Goal: Task Accomplishment & Management: Complete application form

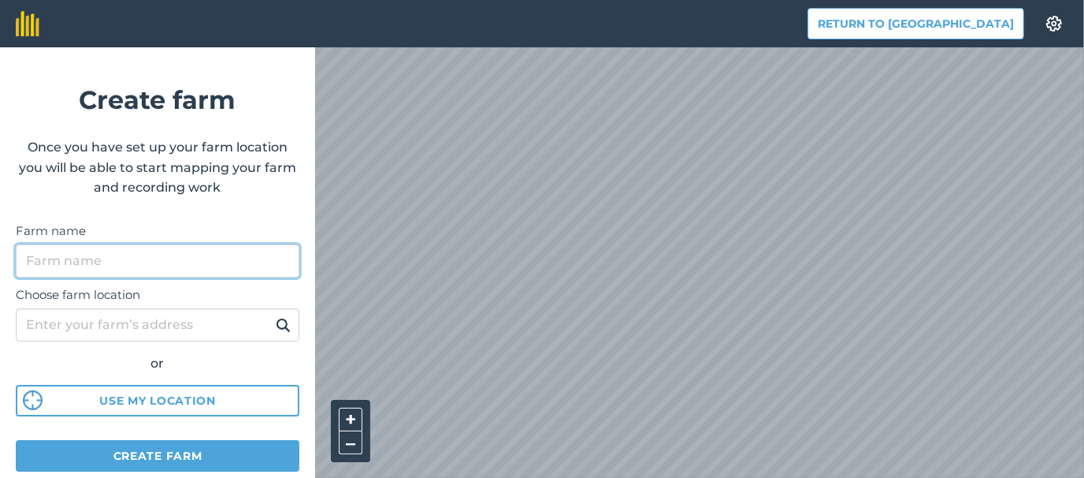
click at [176, 265] on input "Farm name" at bounding box center [158, 260] width 284 height 33
type input "Agri Consortium Oravita"
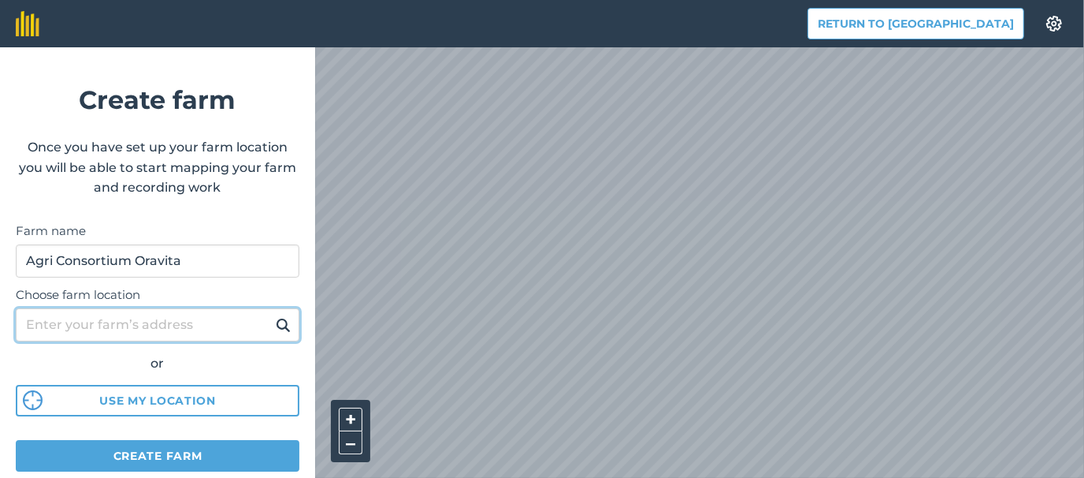
click at [147, 322] on input "Choose farm location" at bounding box center [158, 324] width 284 height 33
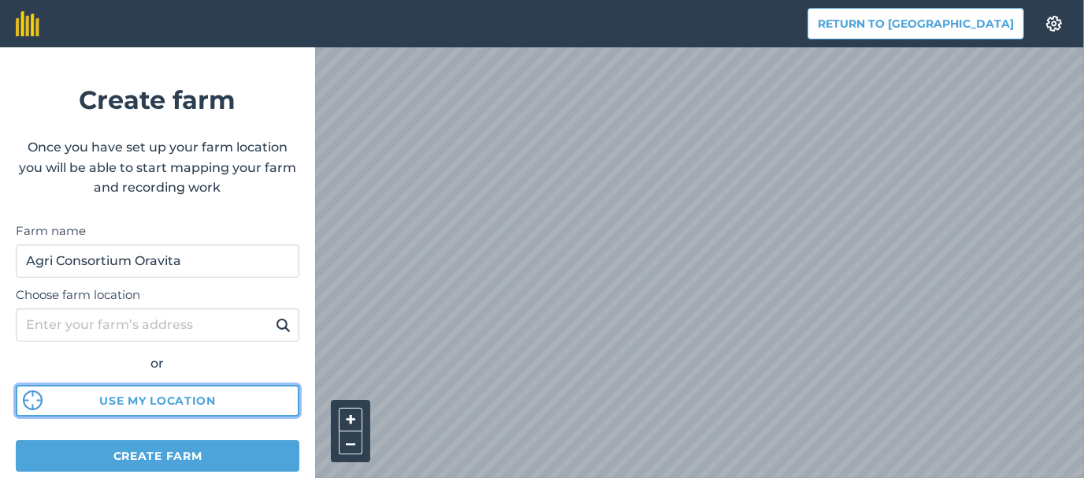
click at [141, 396] on button "Use my location" at bounding box center [158, 401] width 284 height 32
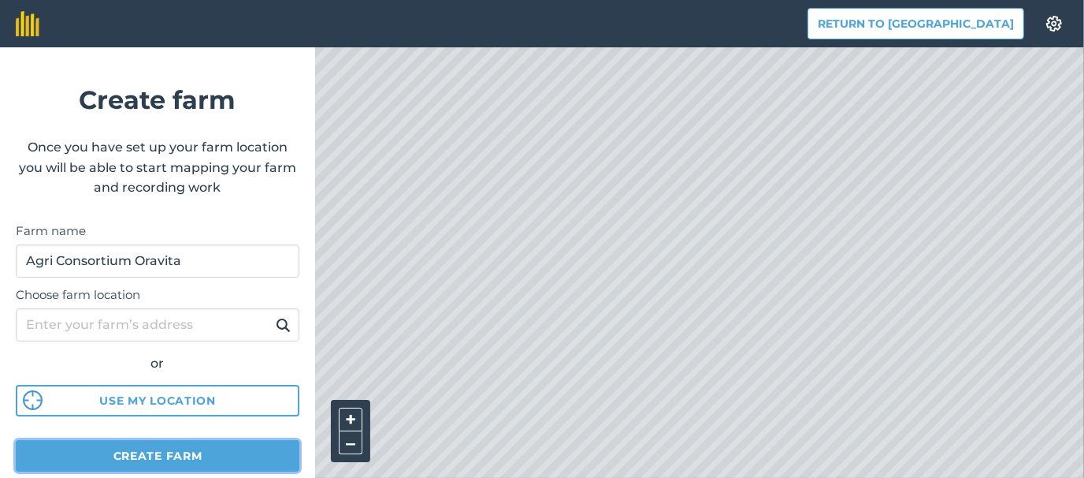
click at [227, 450] on button "Create farm" at bounding box center [158, 456] width 284 height 32
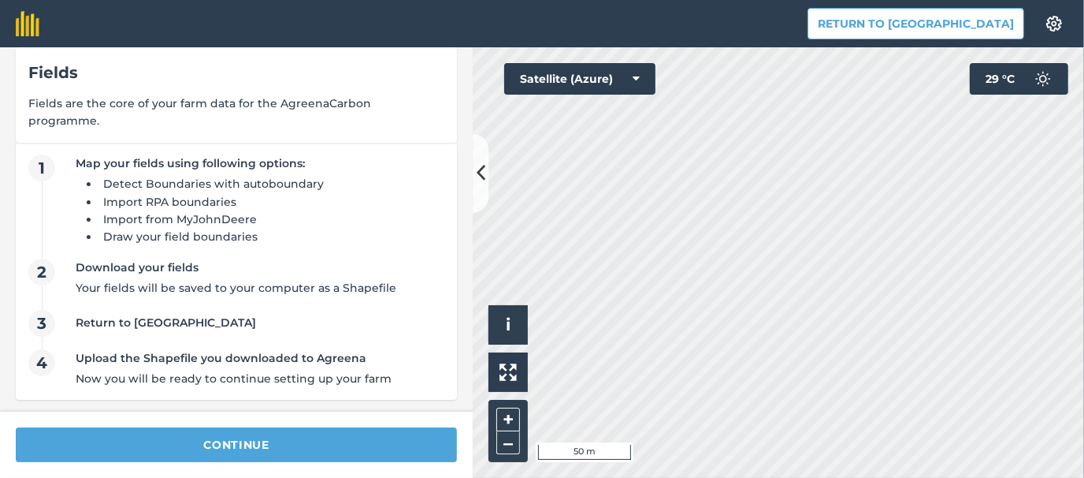
scroll to position [33, 0]
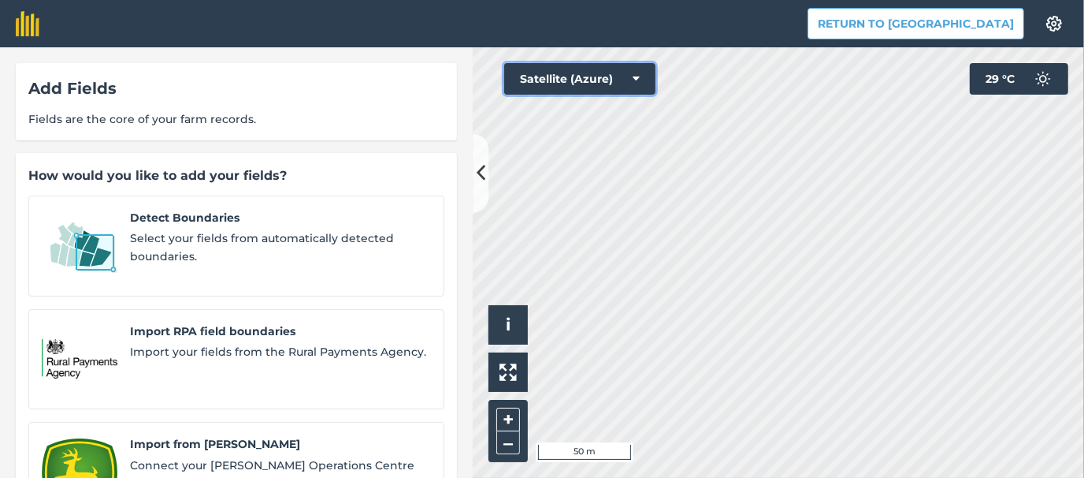
click at [638, 76] on icon at bounding box center [636, 79] width 7 height 16
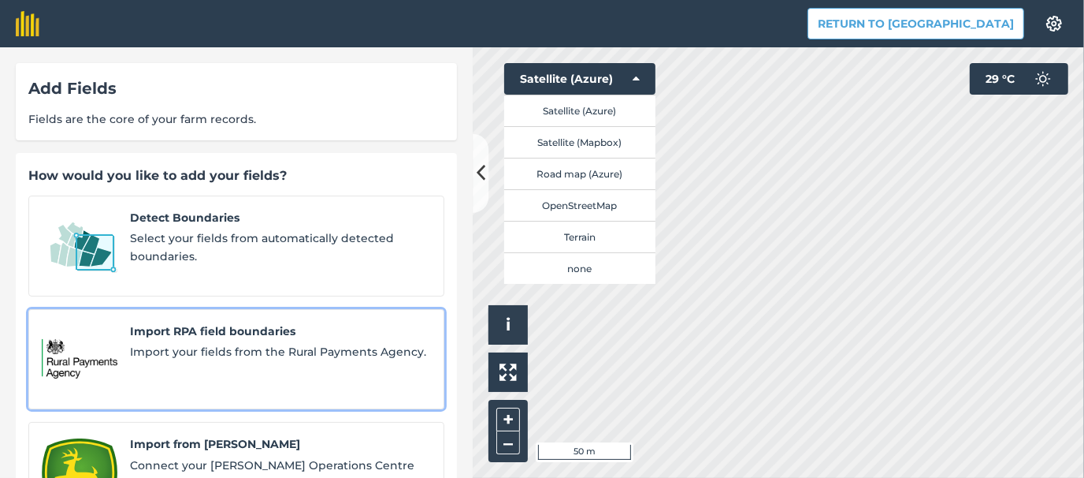
click at [277, 343] on span "Import your fields from the Rural Payments Agency." at bounding box center [280, 351] width 301 height 17
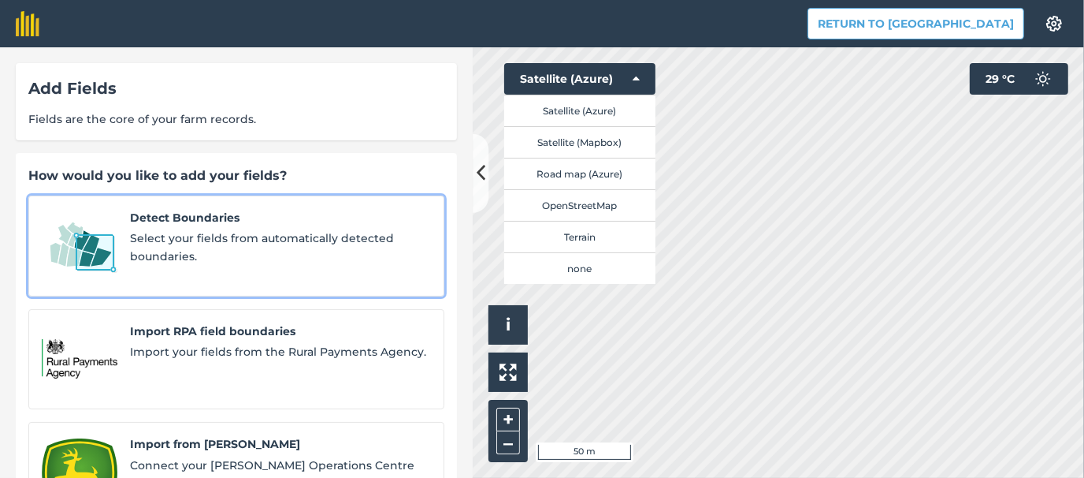
click at [211, 214] on span "Detect Boundaries" at bounding box center [280, 217] width 301 height 17
